Goal: Transaction & Acquisition: Book appointment/travel/reservation

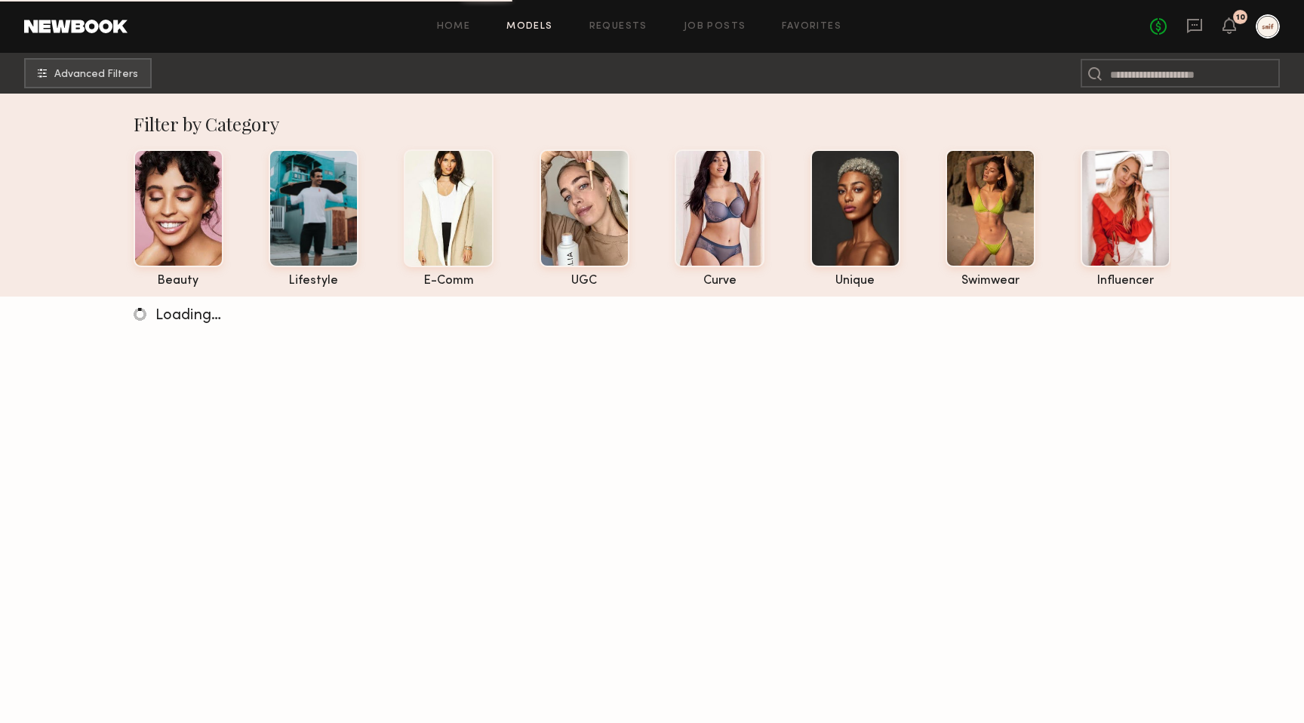
click at [1238, 25] on div "No fees up to $5,000 10" at bounding box center [1215, 26] width 130 height 24
click at [1226, 24] on icon at bounding box center [1230, 25] width 12 height 11
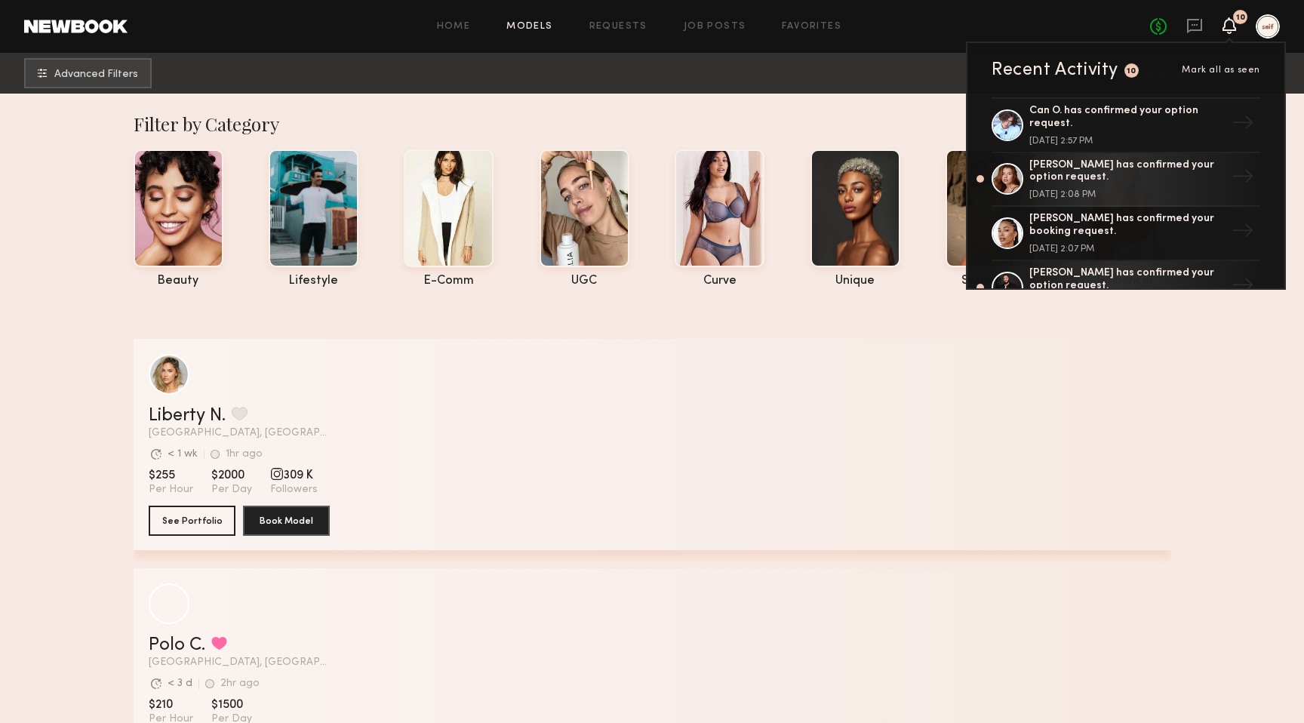
click at [1226, 24] on icon at bounding box center [1230, 25] width 12 height 11
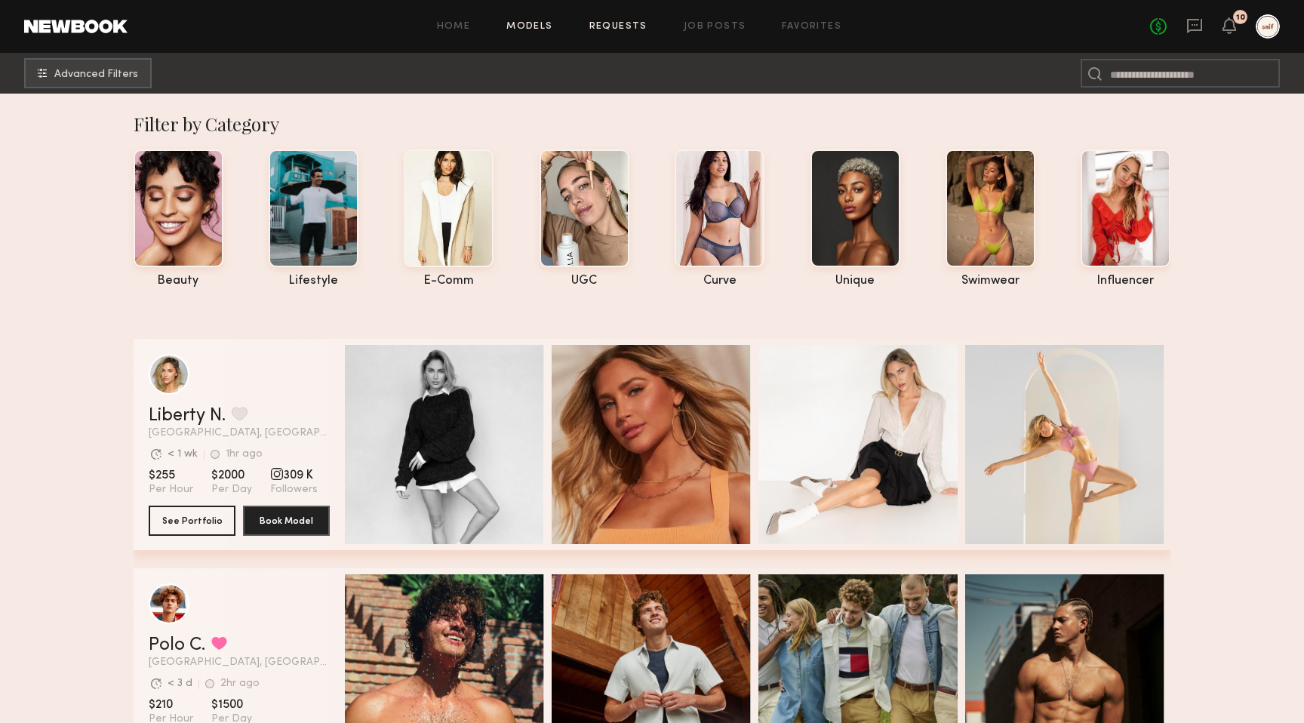
click at [617, 27] on link "Requests" at bounding box center [619, 27] width 58 height 10
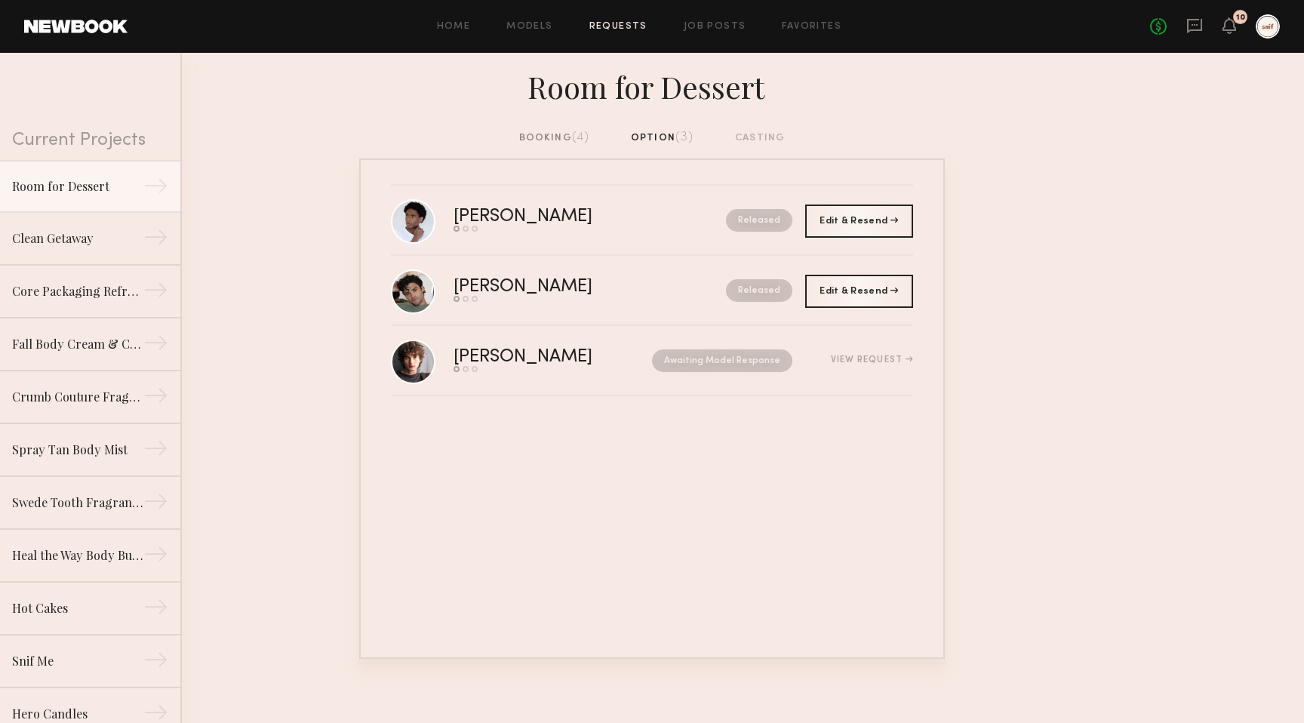
click at [571, 137] on div "booking (4)" at bounding box center [554, 138] width 71 height 17
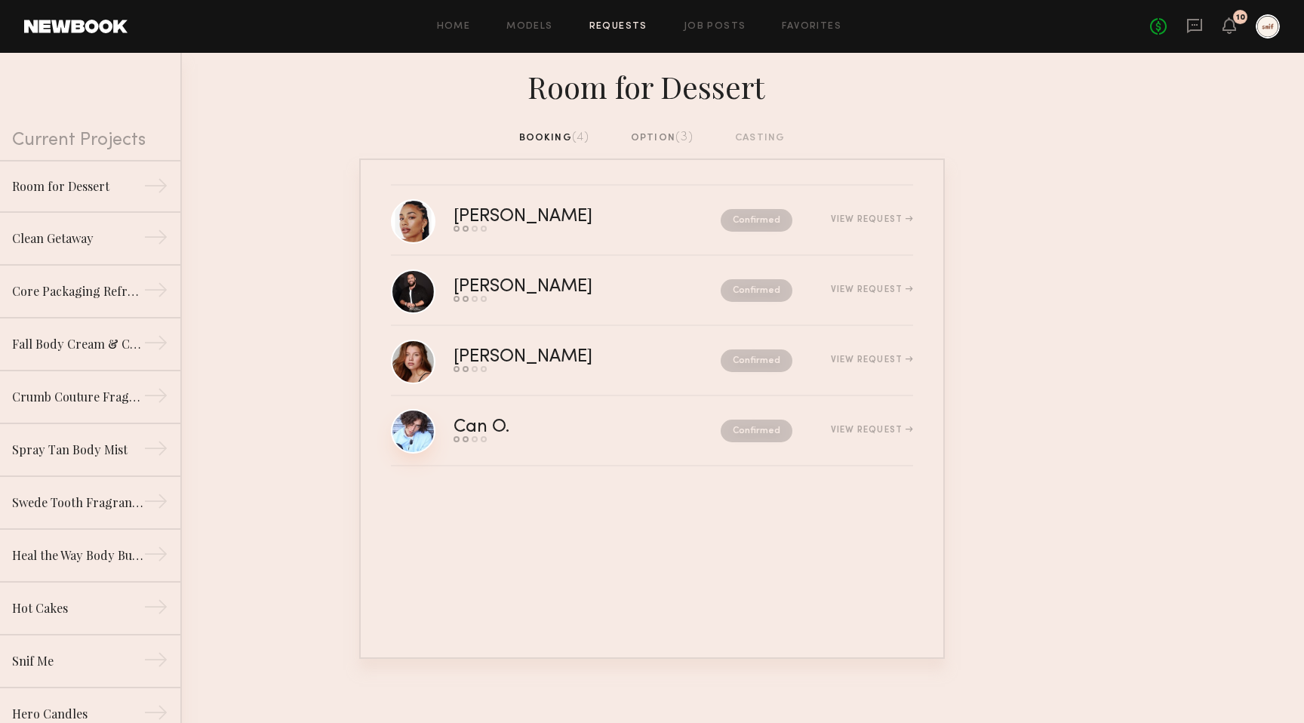
click at [422, 439] on link at bounding box center [413, 431] width 45 height 45
click at [403, 367] on link at bounding box center [413, 361] width 45 height 45
click at [421, 291] on link at bounding box center [413, 291] width 45 height 45
click at [420, 223] on link at bounding box center [413, 221] width 45 height 45
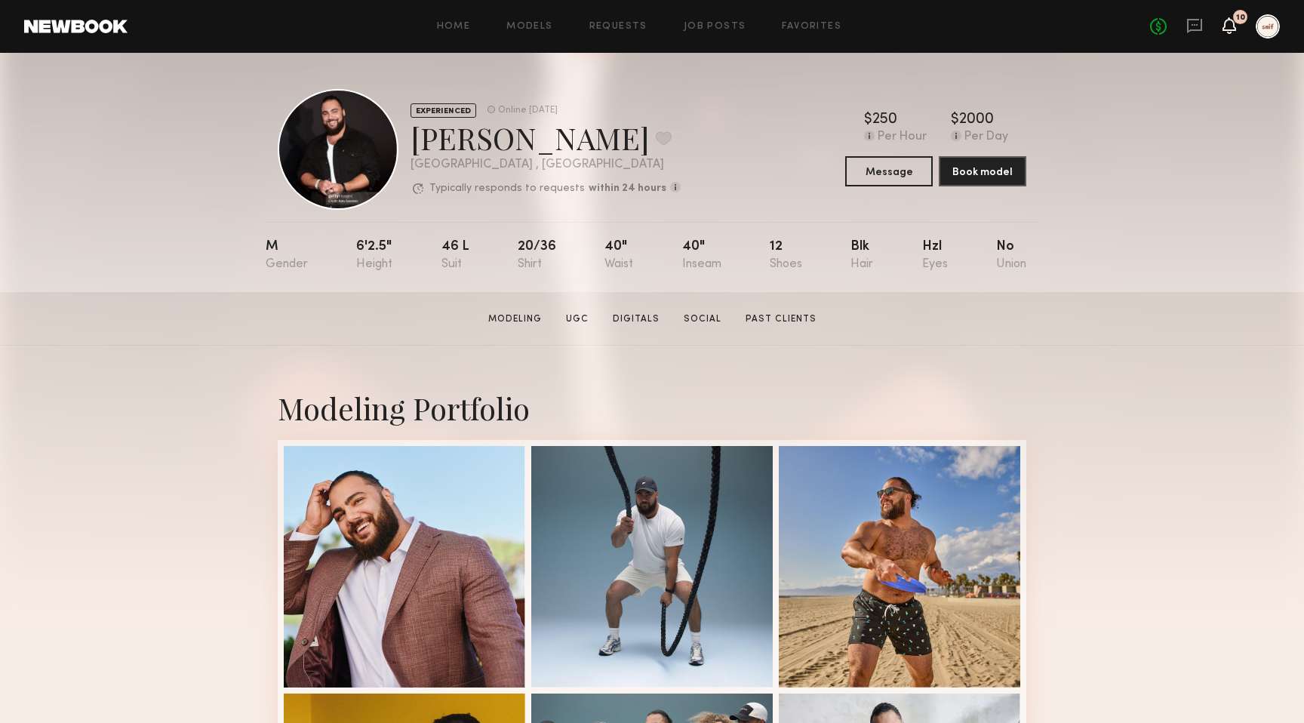
click at [1227, 23] on icon at bounding box center [1230, 25] width 12 height 11
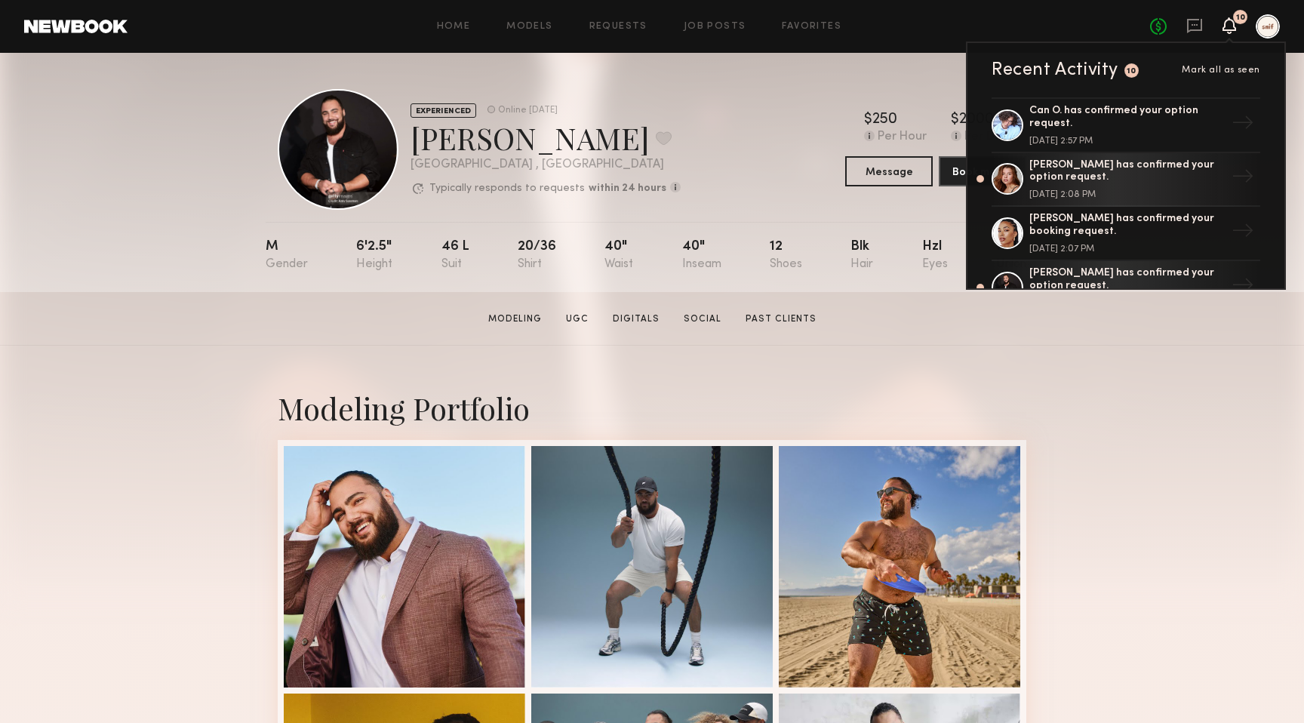
click at [1218, 69] on span "Mark all as seen" at bounding box center [1221, 70] width 79 height 9
